Goal: Task Accomplishment & Management: Manage account settings

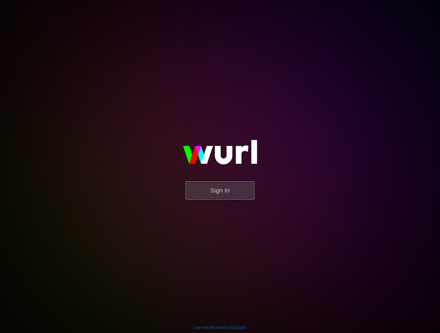
click at [235, 191] on button "Sign In" at bounding box center [220, 190] width 68 height 18
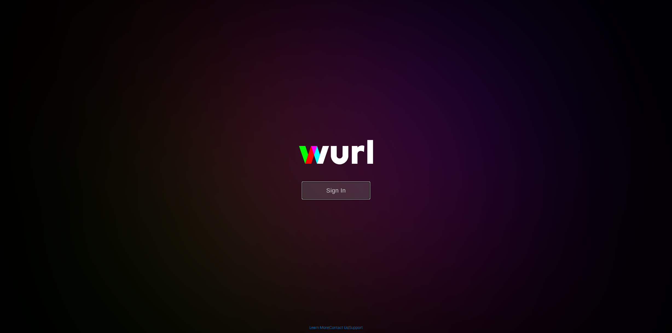
click at [347, 183] on button "Sign In" at bounding box center [336, 190] width 68 height 18
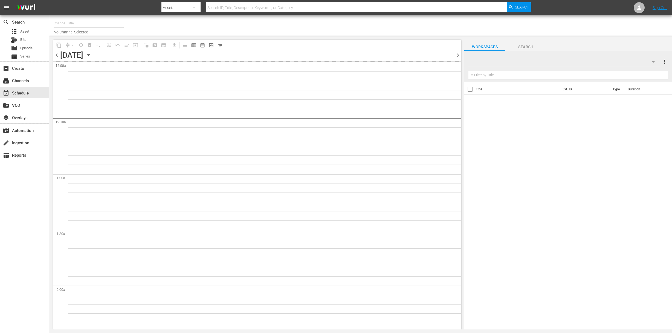
type input "Food (140)"
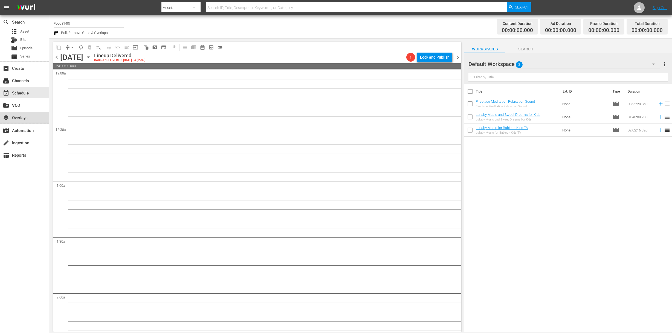
click at [26, 119] on div "layers Overlays" at bounding box center [15, 116] width 31 height 5
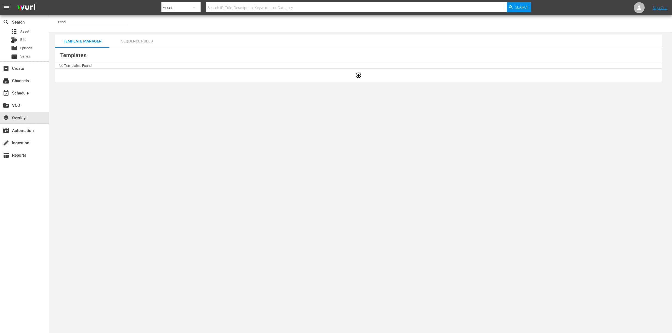
click at [79, 21] on input "Food" at bounding box center [93, 21] width 70 height 13
click at [123, 42] on div "Sequence Rules" at bounding box center [136, 40] width 55 height 13
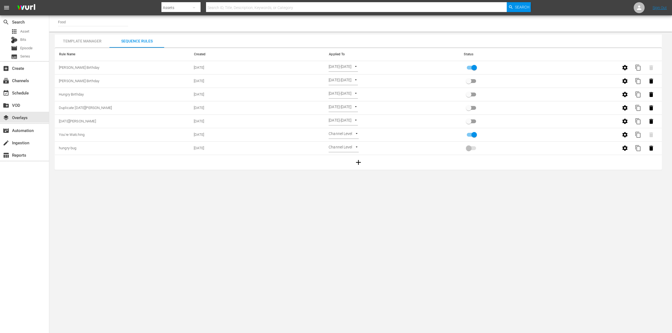
click at [473, 67] on input "primary checkbox" at bounding box center [473, 68] width 31 height 10
checkbox input "false"
